Goal: Task Accomplishment & Management: Manage account settings

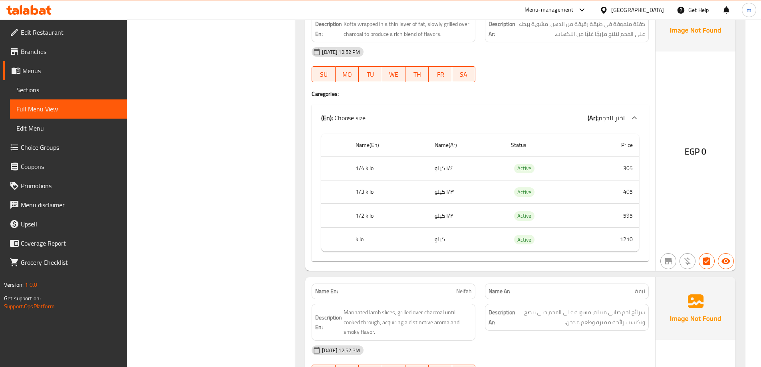
scroll to position [2157, 0]
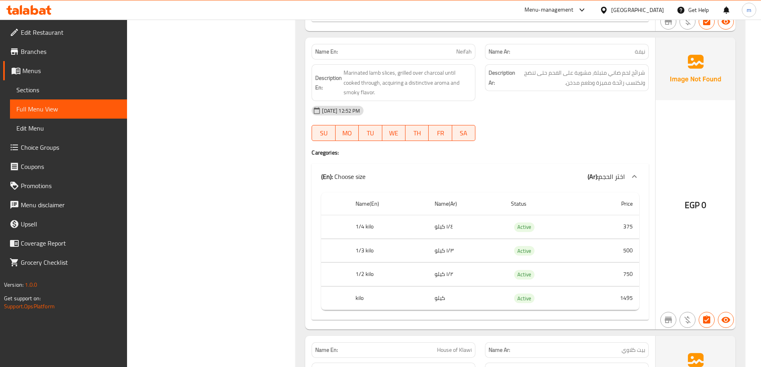
click at [642, 48] on span "نيفة" at bounding box center [640, 52] width 10 height 8
copy span "نيفة"
click at [388, 67] on div "Description En: Marinated lamb slices, grilled over charcoal until cooked throu…" at bounding box center [394, 82] width 164 height 37
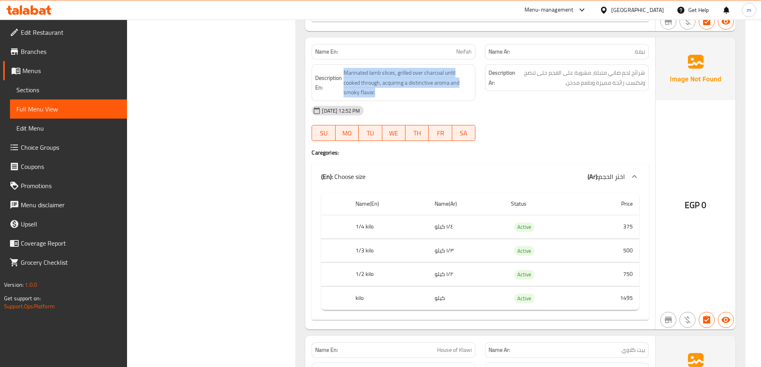
click at [388, 67] on div "Description En: Marinated lamb slices, grilled over charcoal until cooked throu…" at bounding box center [394, 82] width 164 height 37
click at [395, 52] on p "Name En: Neifah" at bounding box center [393, 52] width 157 height 8
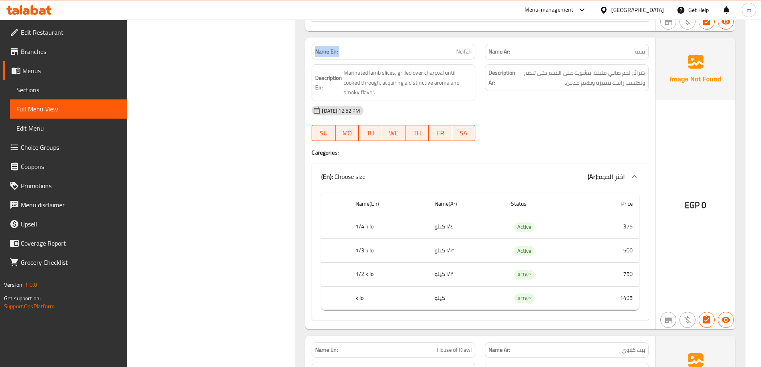
click at [395, 52] on p "Name En: Neifah" at bounding box center [393, 52] width 157 height 8
click at [425, 49] on p "Name En: Neifah" at bounding box center [393, 52] width 157 height 8
drag, startPoint x: 425, startPoint y: 49, endPoint x: 432, endPoint y: 50, distance: 6.8
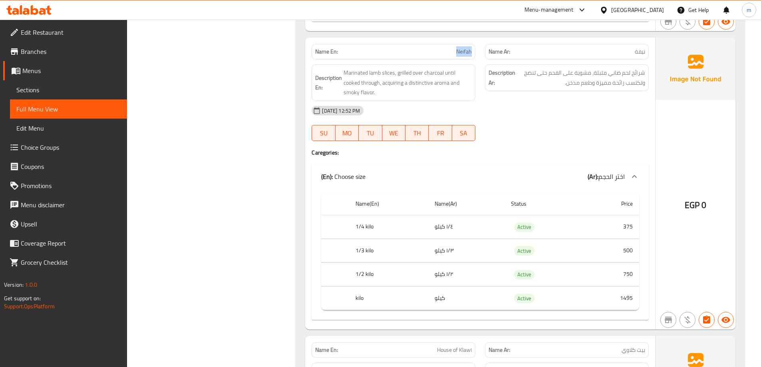
click at [426, 49] on p "Name En: Neifah" at bounding box center [393, 52] width 157 height 8
click at [432, 50] on p "Name En: Neifah" at bounding box center [393, 52] width 157 height 8
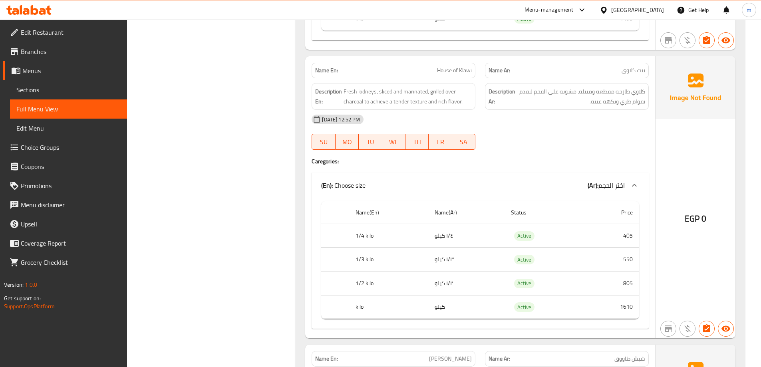
scroll to position [2476, 0]
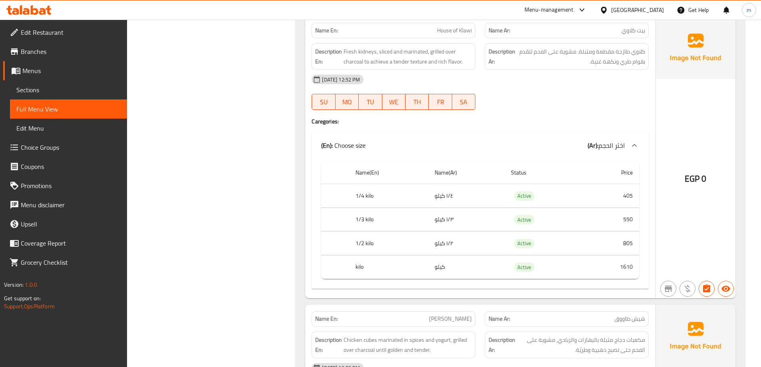
click at [623, 34] on span "بيت كلاوي" at bounding box center [633, 30] width 24 height 8
copy span "بيت كلاوي"
click at [439, 33] on span "House of Klawi" at bounding box center [454, 30] width 35 height 8
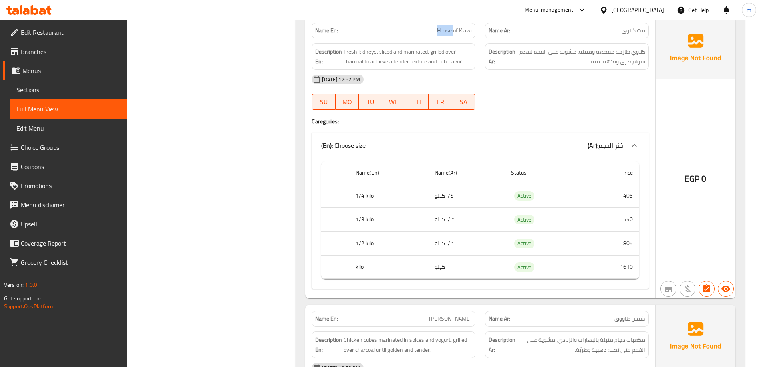
click at [439, 33] on span "House of Klawi" at bounding box center [454, 30] width 35 height 8
copy span "House of Klawi"
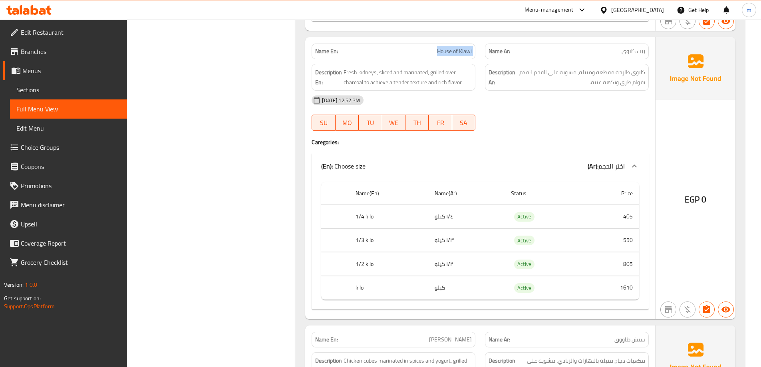
scroll to position [2436, 0]
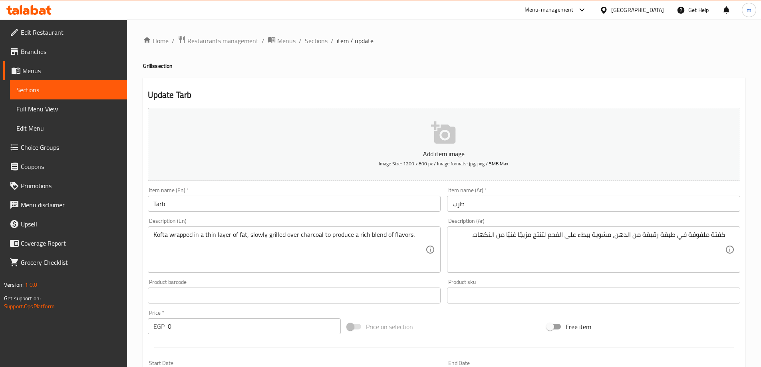
click at [469, 66] on h4 "Grills section" at bounding box center [444, 66] width 602 height 8
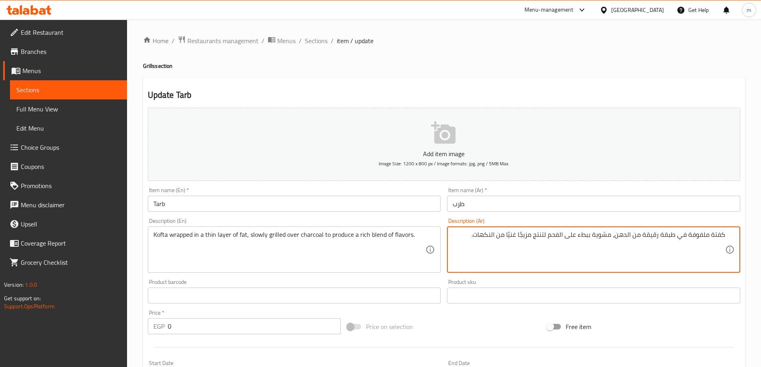
click at [689, 252] on textarea "كفتة ملفوفة في طبقة رقيقة من الدهن، مشوية ببطء على الفحم لتنتج مزيجًا غنيًا من …" at bounding box center [588, 250] width 272 height 38
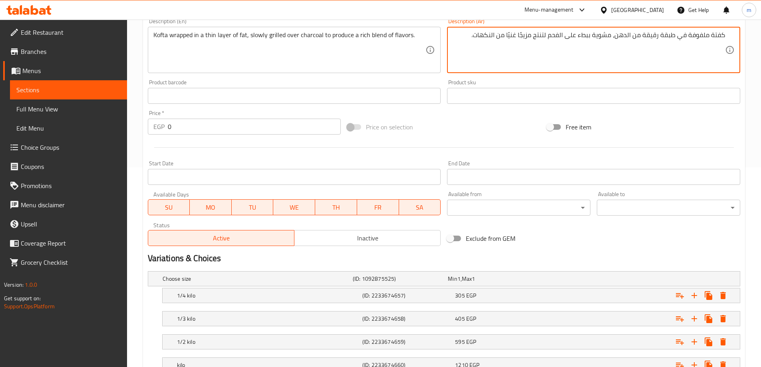
scroll to position [262, 0]
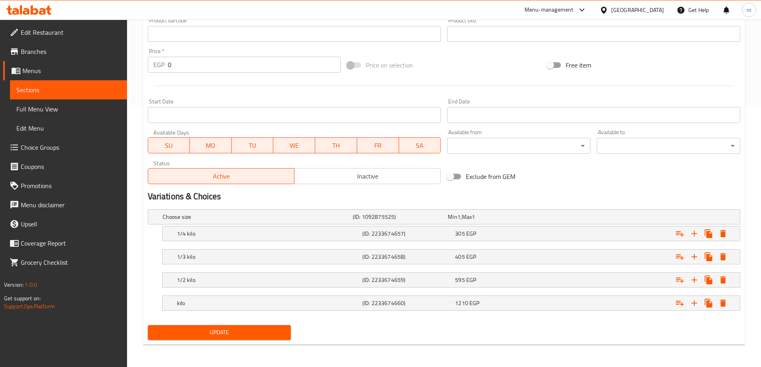
click at [275, 335] on span "Update" at bounding box center [219, 332] width 131 height 10
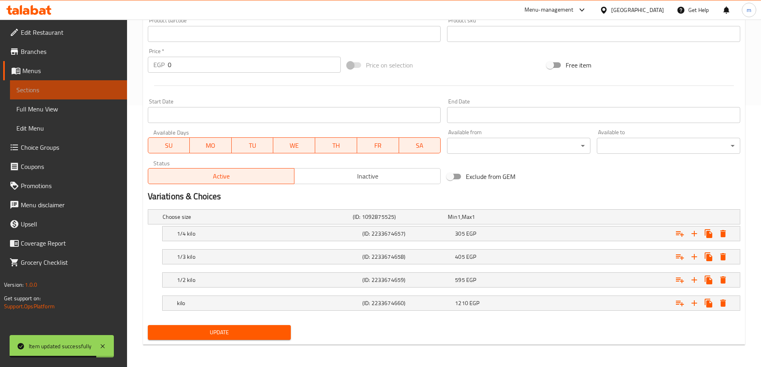
click at [99, 95] on link "Sections" at bounding box center [68, 89] width 117 height 19
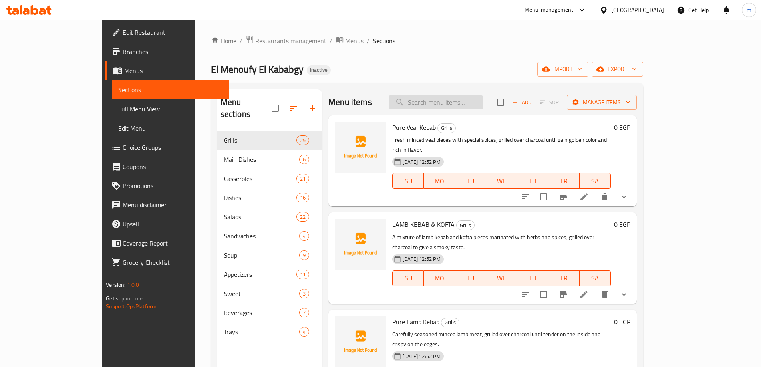
click at [483, 98] on input "search" at bounding box center [436, 102] width 94 height 14
paste input "Neifah"
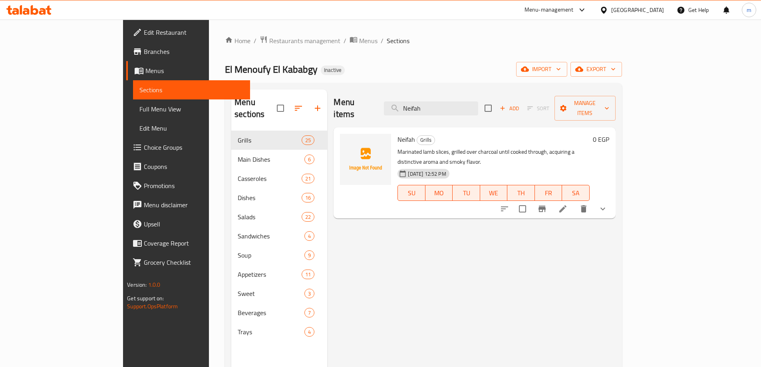
type input "Neifah"
click at [568, 204] on icon at bounding box center [563, 209] width 10 height 10
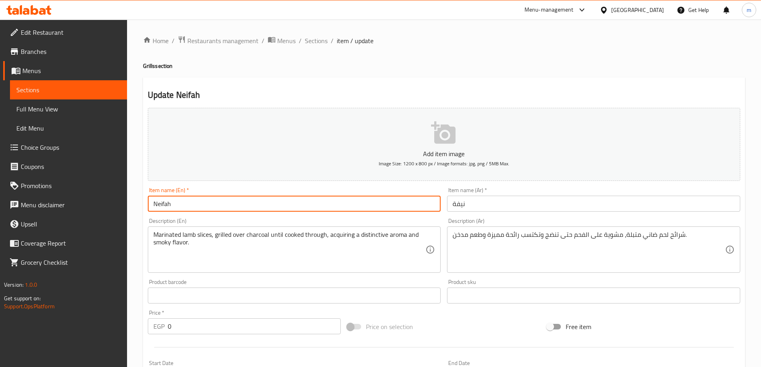
click at [212, 201] on input "Neifah" at bounding box center [294, 204] width 293 height 16
paste input "fa"
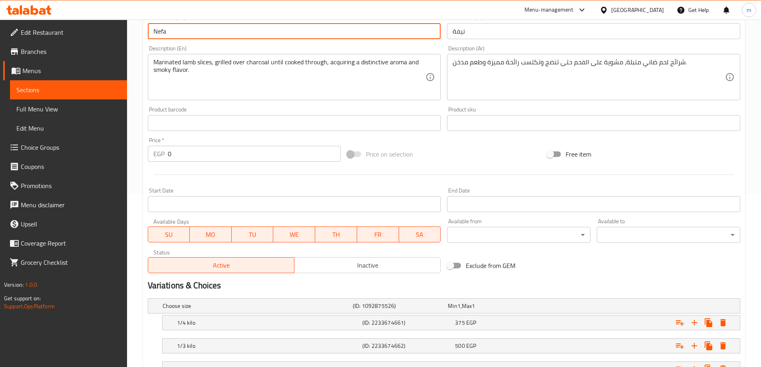
scroll to position [160, 0]
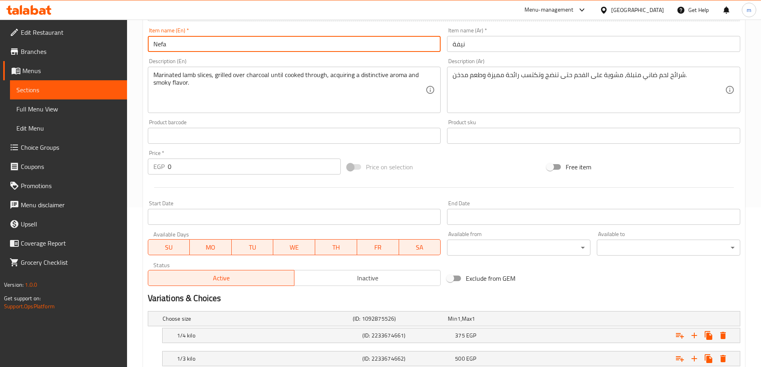
type input "Nefa"
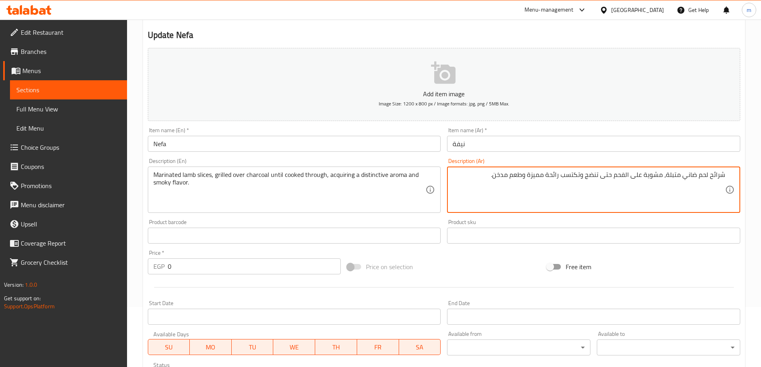
scroll to position [0, 0]
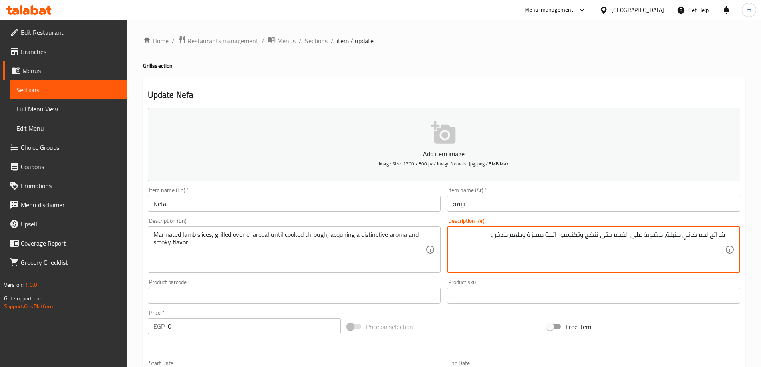
click at [670, 92] on h2 "Update Nefa" at bounding box center [444, 95] width 592 height 12
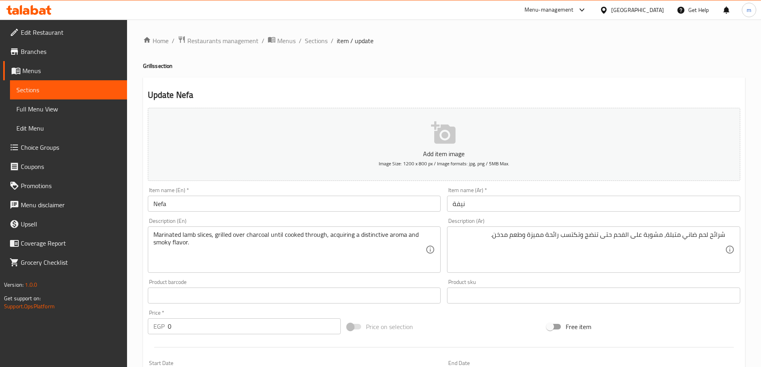
click at [536, 91] on h2 "Update Nefa" at bounding box center [444, 95] width 592 height 12
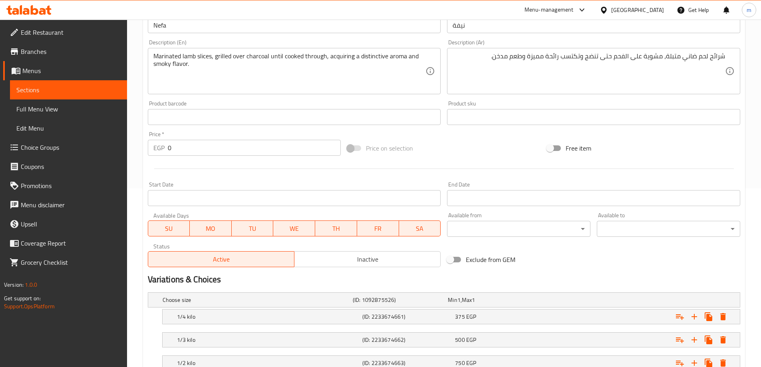
scroll to position [120, 0]
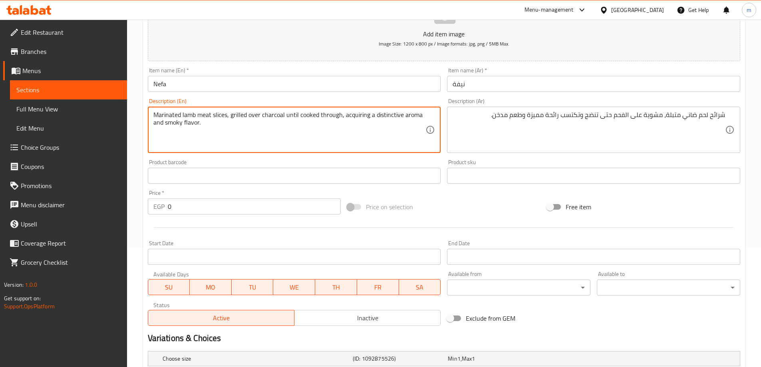
type textarea "Marinated lamb meat slices, grilled over charcoal until cooked through, acquiri…"
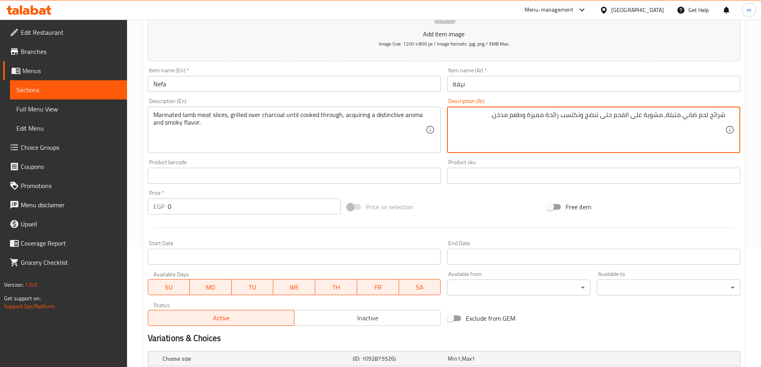
click at [593, 120] on textarea "شرائح لحم ضاني متبلة، مشوية على الفحم حتى تنضج وتكتسب رائحة مميزة وطعم مدخن." at bounding box center [588, 130] width 272 height 38
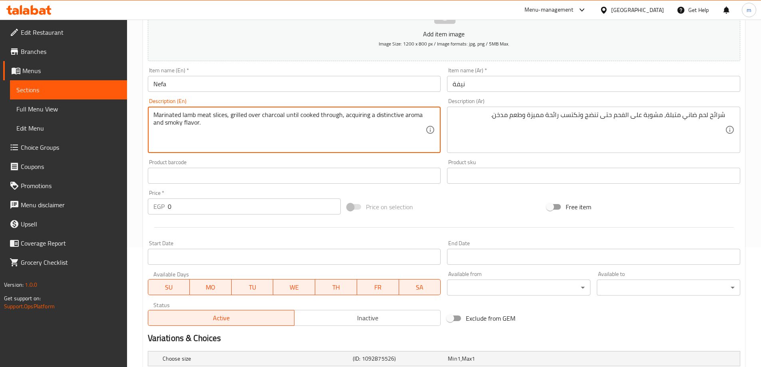
drag, startPoint x: 285, startPoint y: 118, endPoint x: 339, endPoint y: 109, distance: 55.4
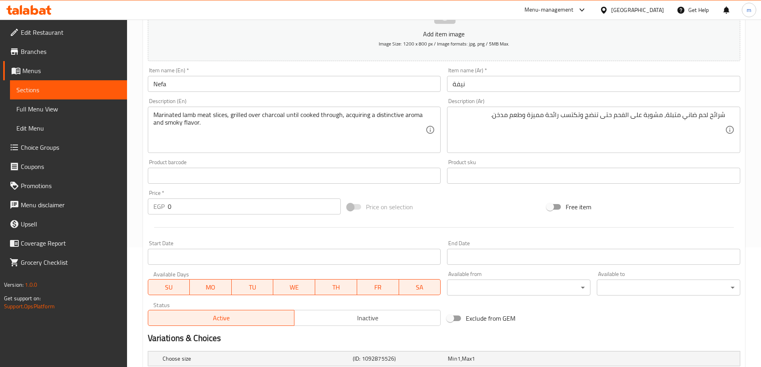
click at [346, 118] on textarea "Marinated lamb meat slices, grilled over charcoal until cooked through, acquiri…" at bounding box center [289, 130] width 272 height 38
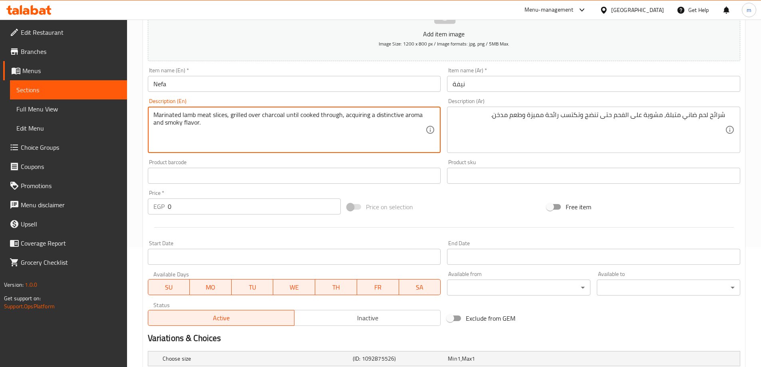
click at [346, 118] on textarea "Marinated lamb meat slices, grilled over charcoal until cooked through, acquiri…" at bounding box center [289, 130] width 272 height 38
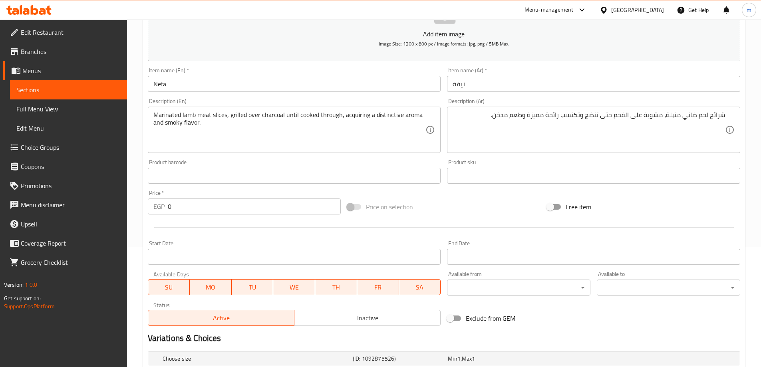
scroll to position [262, 0]
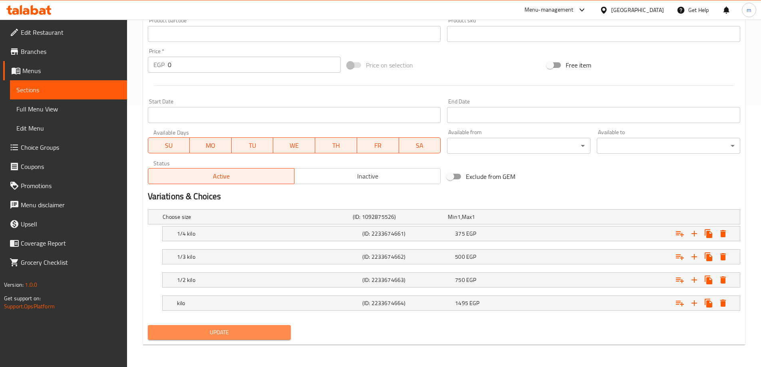
click at [238, 333] on span "Update" at bounding box center [219, 332] width 131 height 10
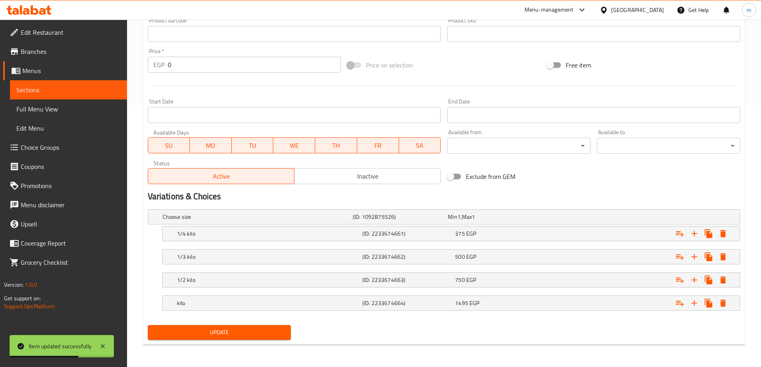
click at [88, 96] on link "Sections" at bounding box center [68, 89] width 117 height 19
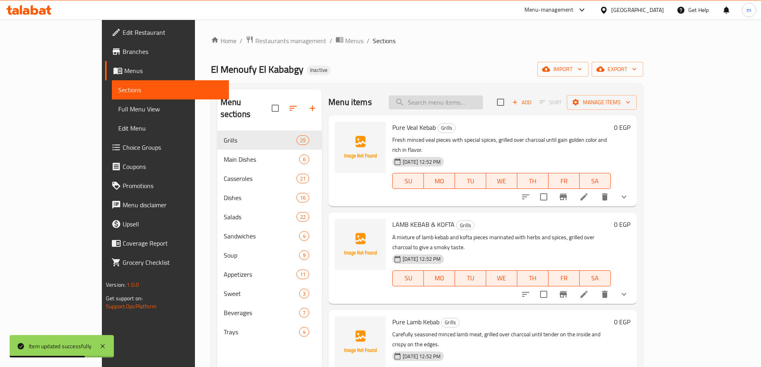
click at [480, 101] on input "search" at bounding box center [436, 102] width 94 height 14
paste input "House of Klawi"
type input "House of Klawi"
click at [589, 192] on icon at bounding box center [584, 197] width 10 height 10
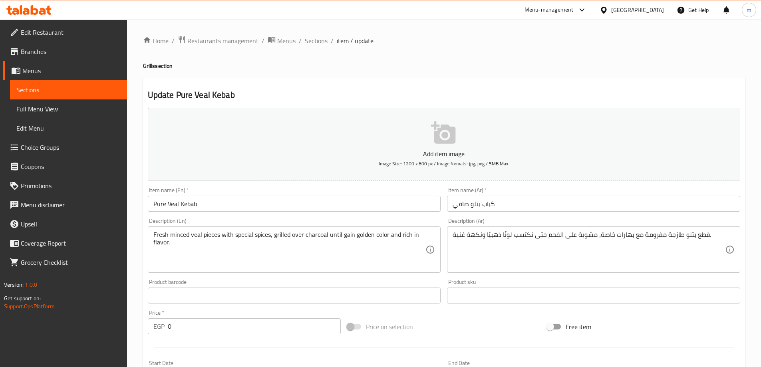
click at [52, 91] on span "Sections" at bounding box center [68, 90] width 104 height 10
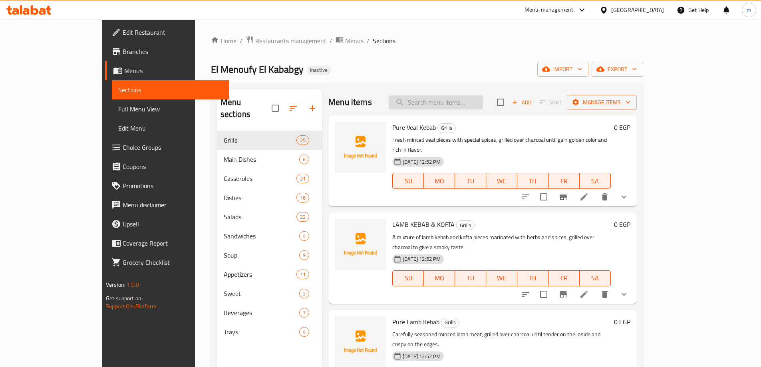
click at [464, 108] on input "search" at bounding box center [436, 102] width 94 height 14
paste input "House of Klawi"
type input "House of Klawi"
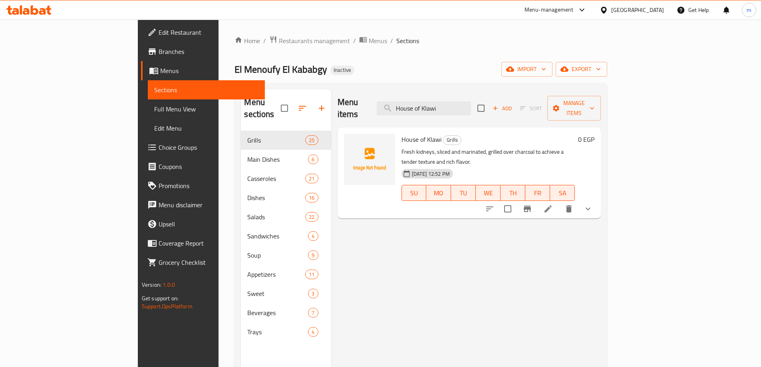
click at [552, 205] on icon at bounding box center [547, 208] width 7 height 7
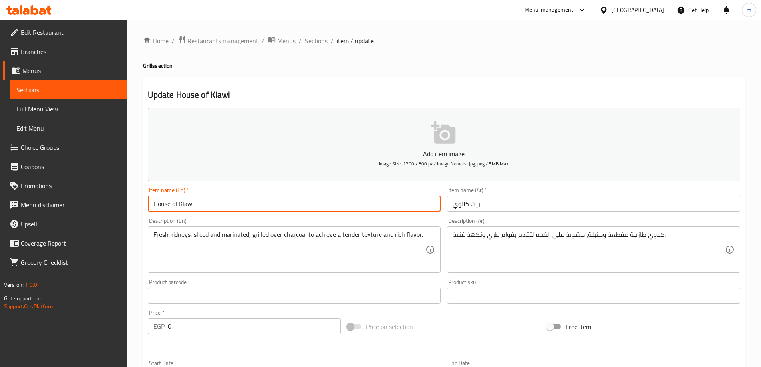
click at [179, 209] on input "House of Klawi" at bounding box center [294, 204] width 293 height 16
click at [189, 206] on input "House of Klawi" at bounding box center [294, 204] width 293 height 16
click at [231, 201] on input "House of" at bounding box center [294, 204] width 293 height 16
paste input "Kidney"
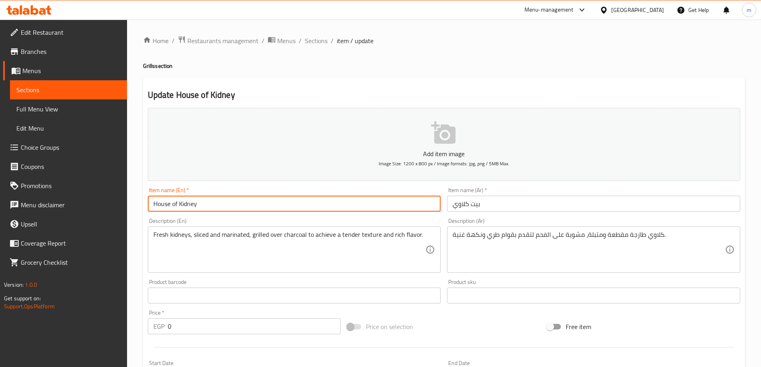
click at [161, 207] on input "House of Kidney" at bounding box center [294, 204] width 293 height 16
click at [156, 207] on input "of Kidney" at bounding box center [294, 204] width 293 height 16
click at [478, 206] on input "بيت كلاوي" at bounding box center [593, 204] width 293 height 16
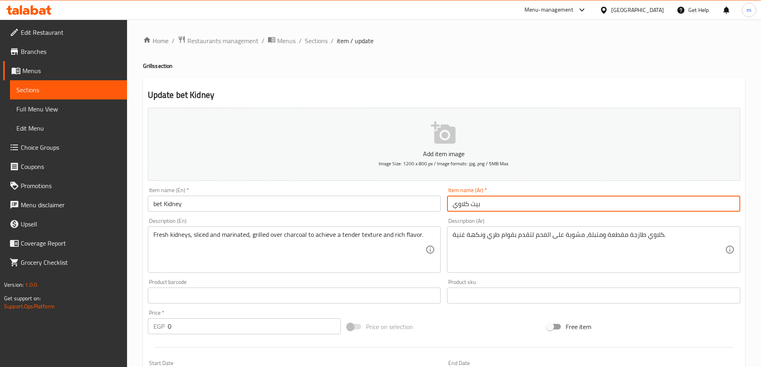
click at [478, 206] on input "بيت كلاوي" at bounding box center [593, 204] width 293 height 16
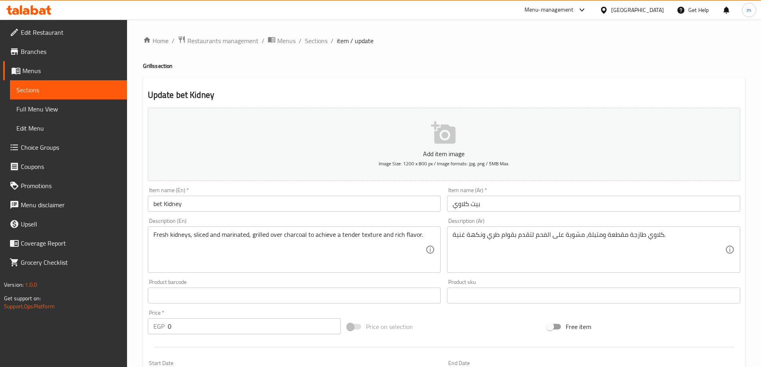
click at [470, 205] on input "بيت كلاوي" at bounding box center [593, 204] width 293 height 16
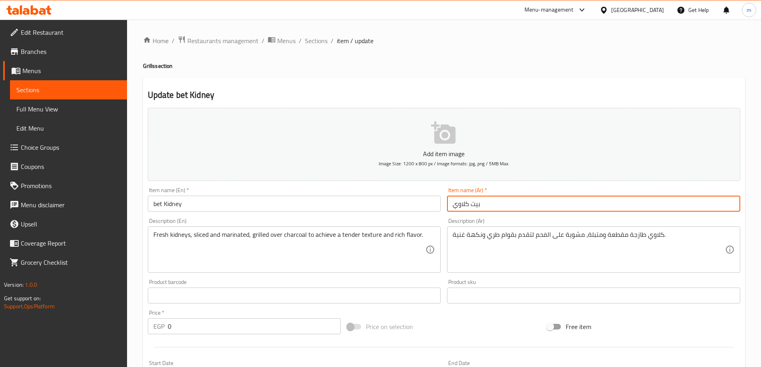
click at [470, 205] on input "بيت كلاوي" at bounding box center [593, 204] width 293 height 16
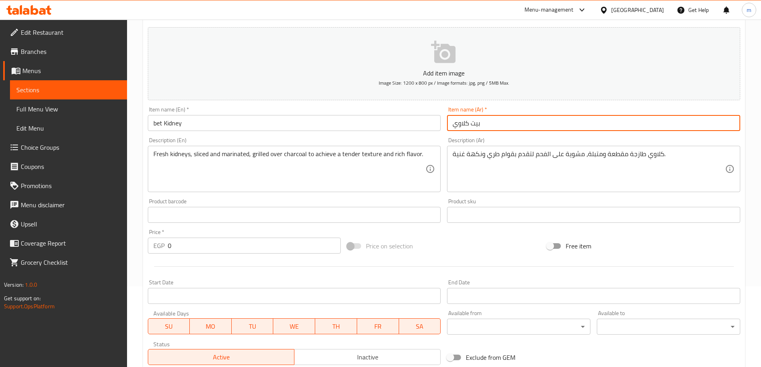
scroll to position [80, 0]
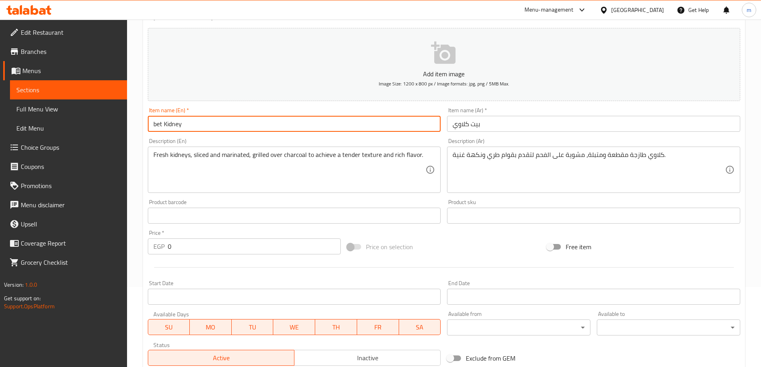
click at [156, 125] on input "bet Kidney" at bounding box center [294, 124] width 293 height 16
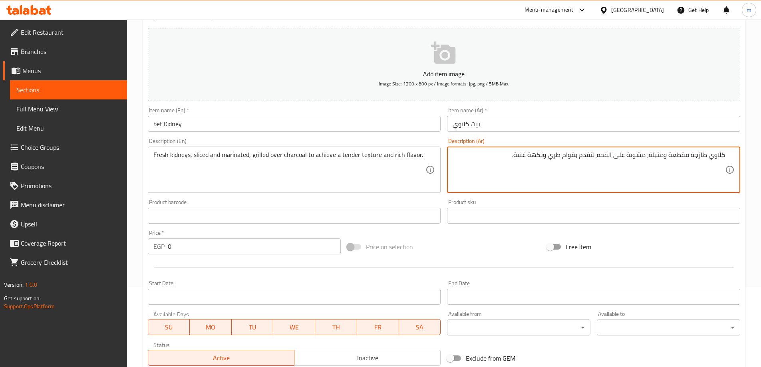
drag, startPoint x: 551, startPoint y: 158, endPoint x: 597, endPoint y: 162, distance: 46.5
click at [597, 162] on textarea "كلاوي طازجة مقطعة ومتبلة، مشوية على الفحم لتقدم بقوام طري ونكهة غنية." at bounding box center [588, 170] width 272 height 38
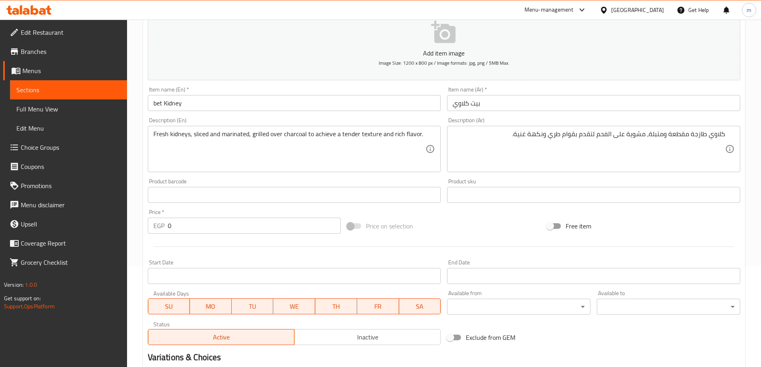
scroll to position [120, 0]
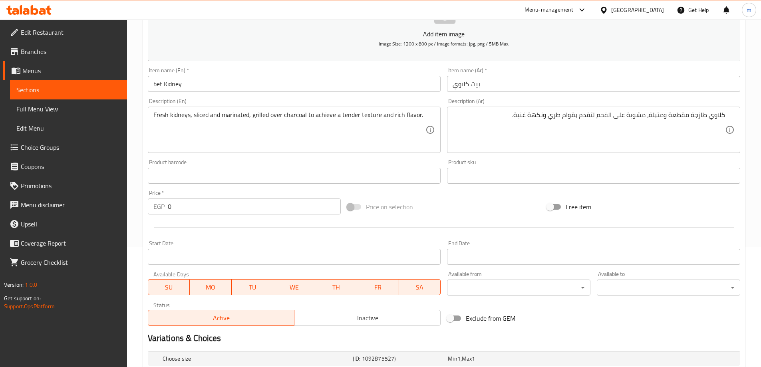
click at [155, 82] on input "bet Kidney" at bounding box center [294, 84] width 293 height 16
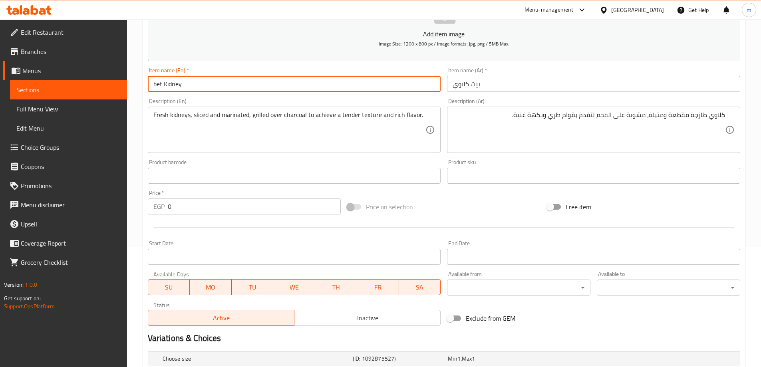
click at [156, 83] on input "bet Kidney" at bounding box center [294, 84] width 293 height 16
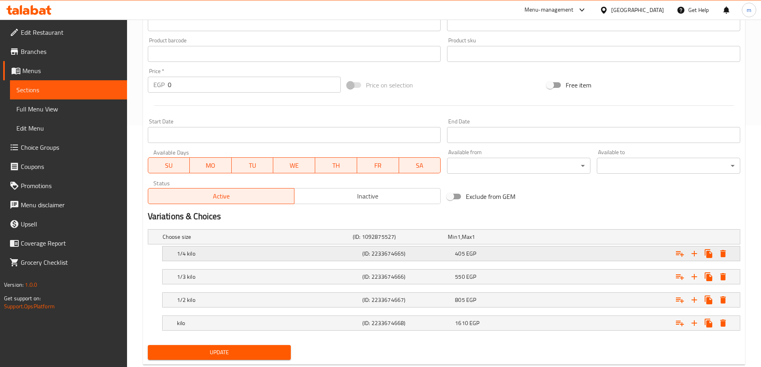
scroll to position [262, 0]
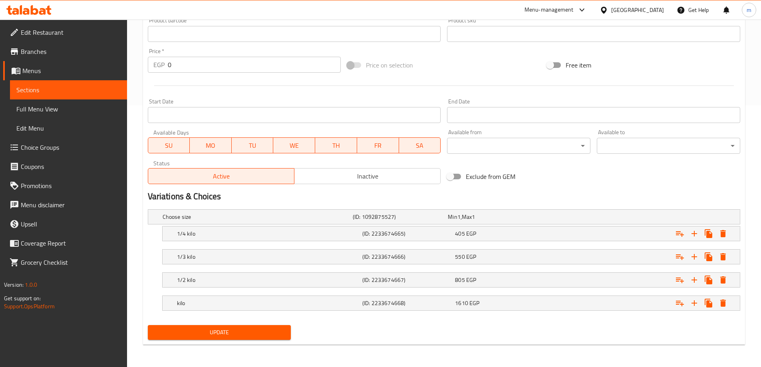
type input "beet Kidney"
click at [242, 337] on button "Update" at bounding box center [219, 332] width 143 height 15
